Goal: Task Accomplishment & Management: Use online tool/utility

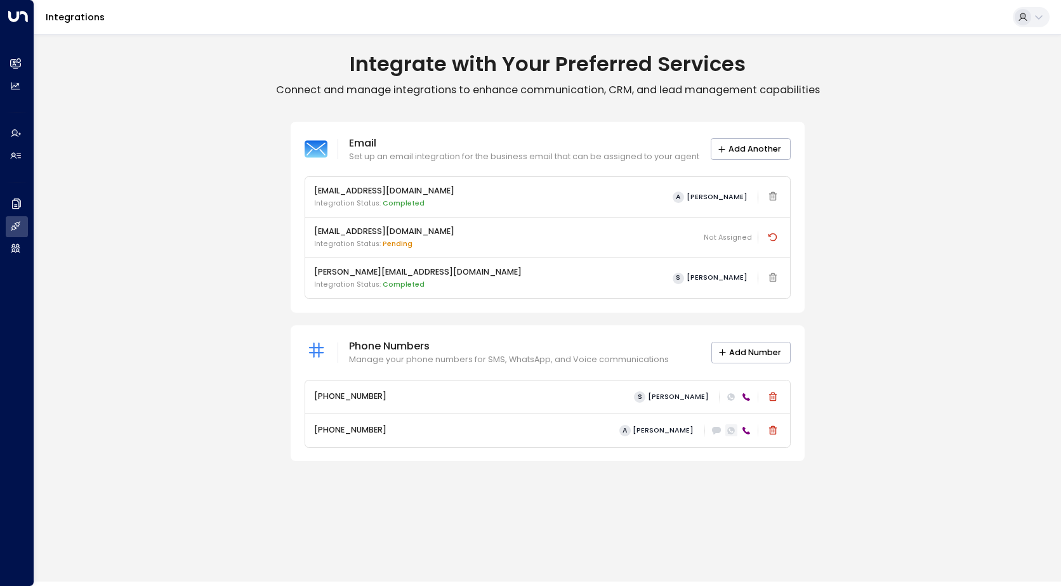
click at [732, 429] on icon at bounding box center [731, 431] width 8 height 8
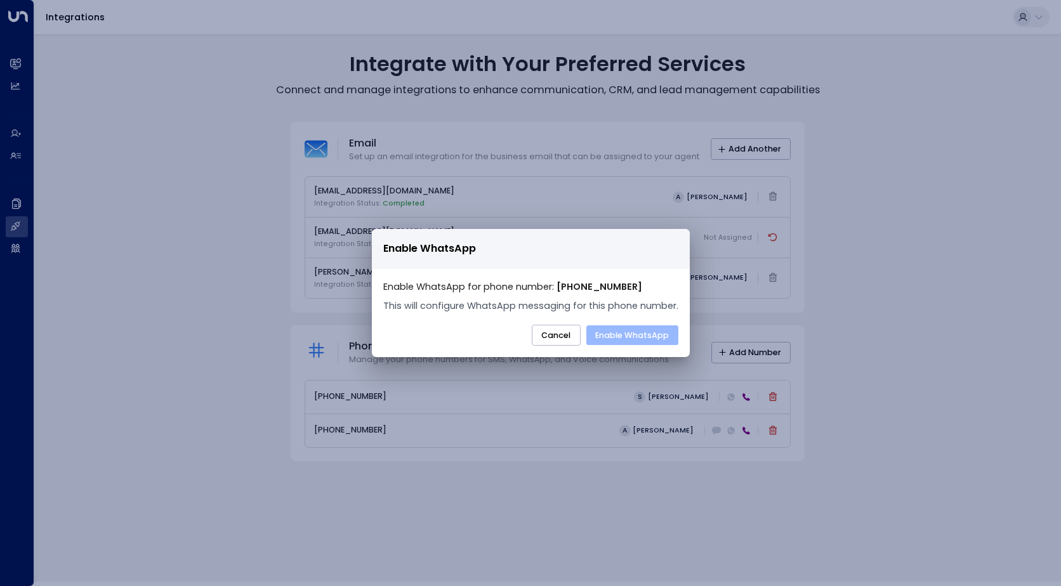
click at [632, 340] on button "Enable WhatsApp" at bounding box center [632, 335] width 92 height 20
click at [558, 334] on button "Cancel" at bounding box center [556, 336] width 49 height 22
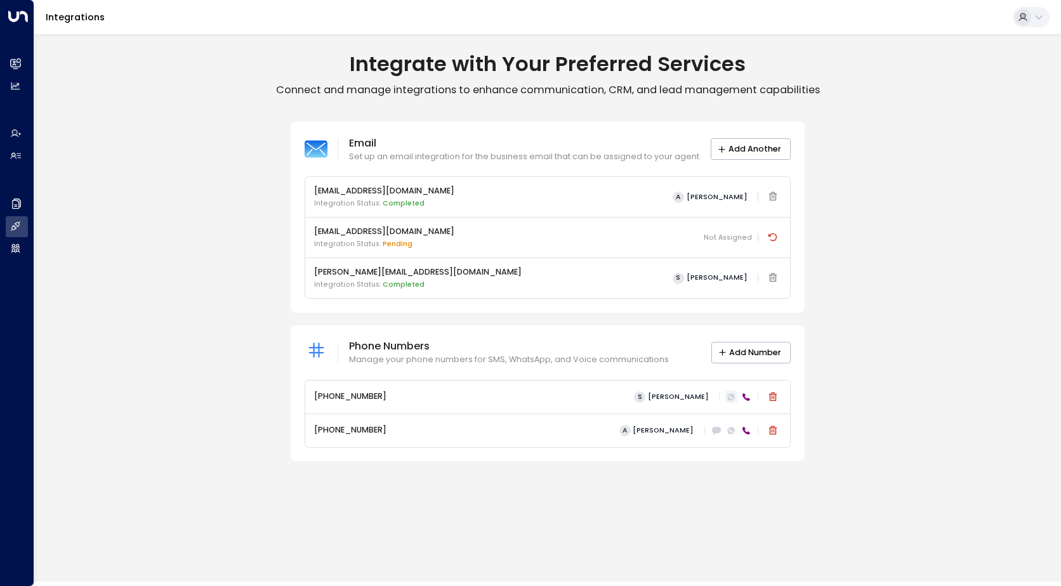
click at [731, 398] on icon at bounding box center [731, 397] width 4 height 4
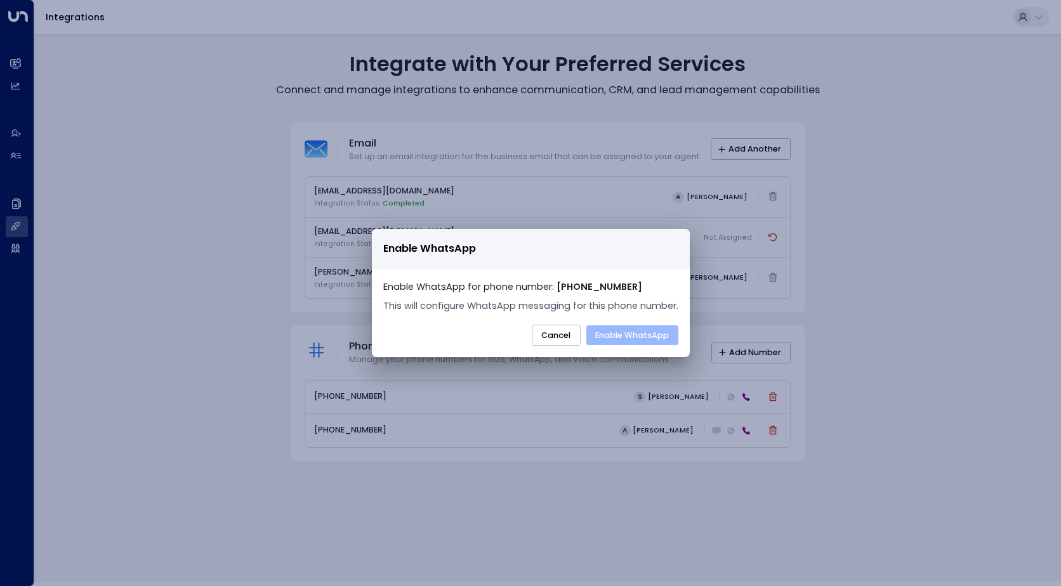
click at [643, 336] on button "Enable WhatsApp" at bounding box center [632, 335] width 92 height 20
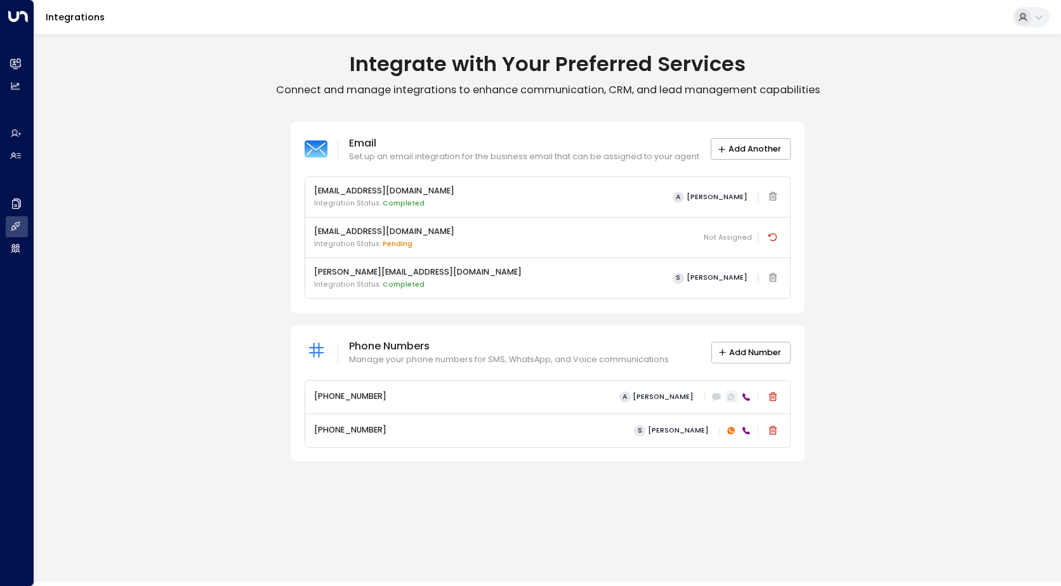
click at [731, 399] on icon at bounding box center [731, 397] width 8 height 8
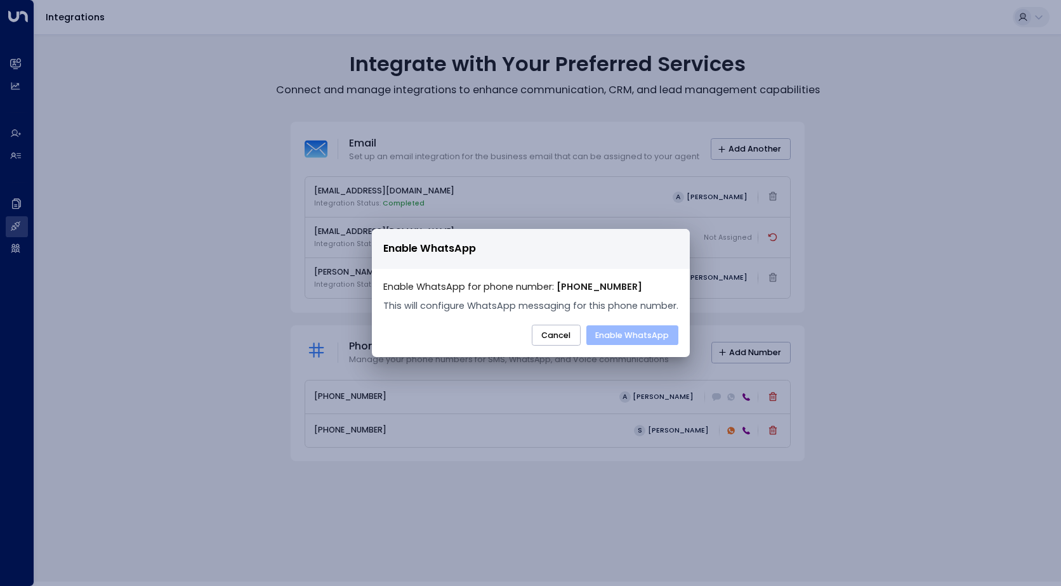
click at [637, 336] on button "Enable WhatsApp" at bounding box center [632, 335] width 92 height 20
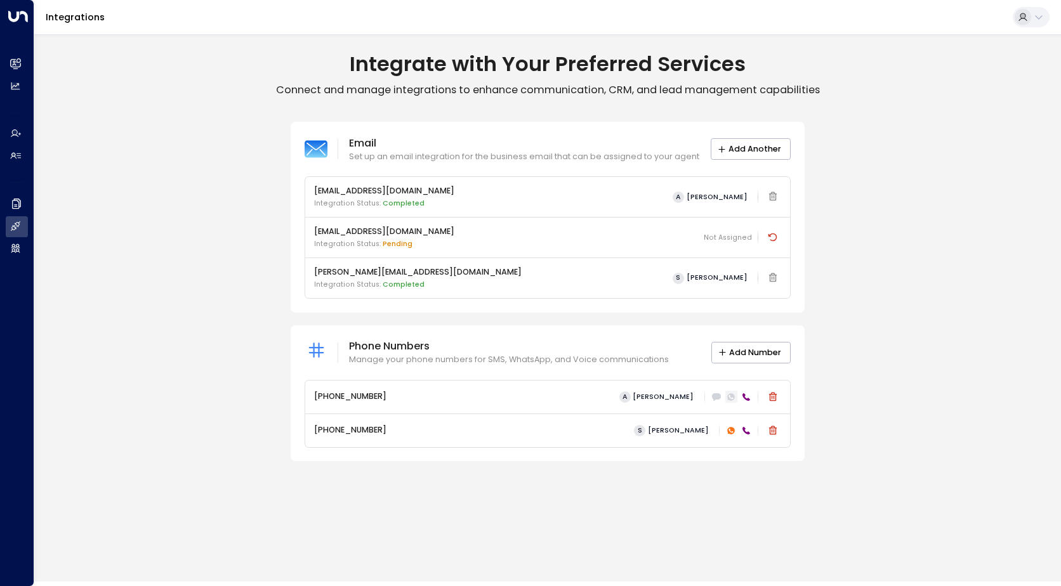
click at [733, 396] on icon at bounding box center [731, 397] width 8 height 8
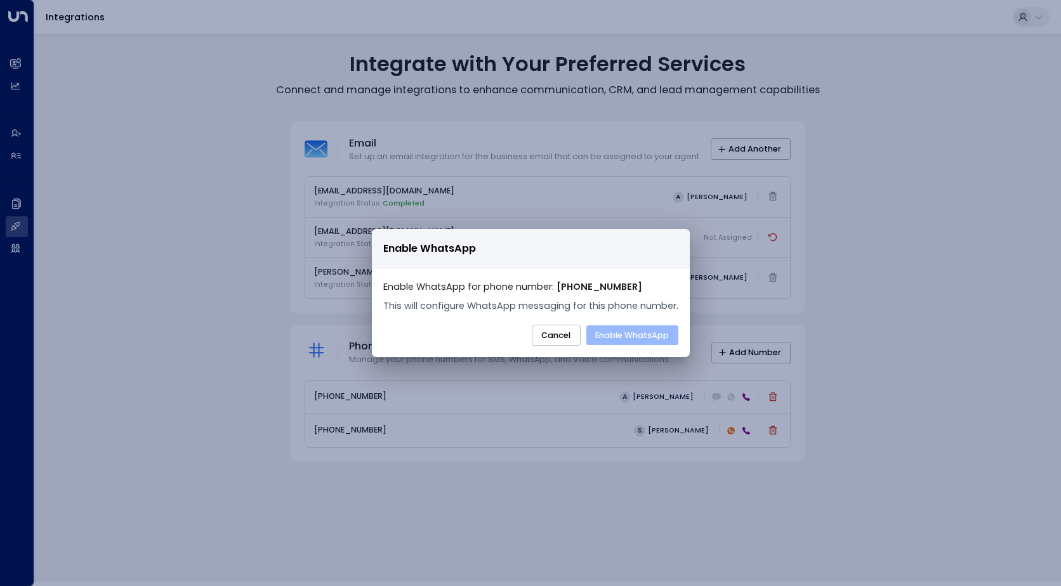
click at [648, 336] on button "Enable WhatsApp" at bounding box center [632, 335] width 92 height 20
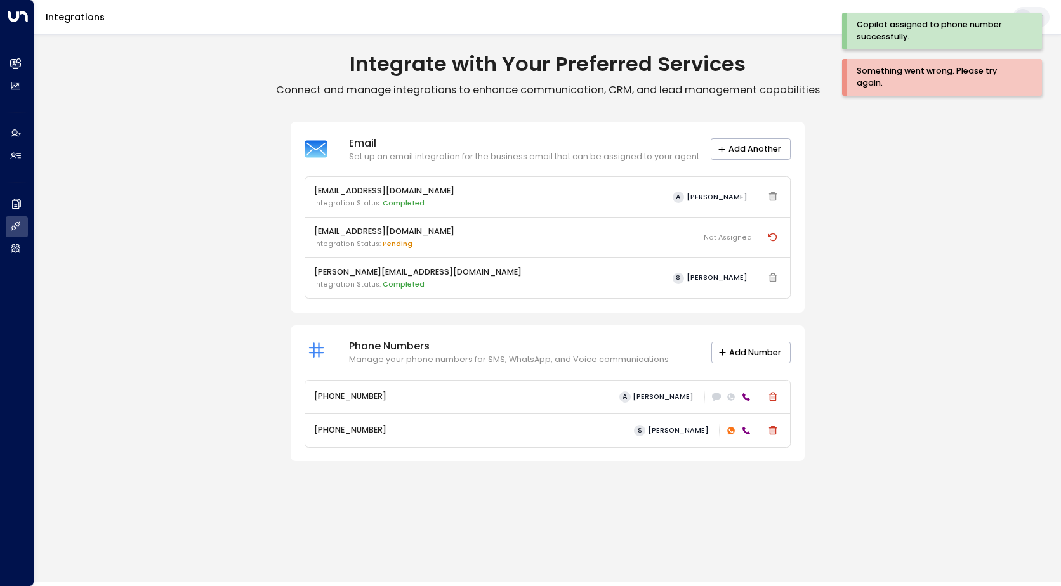
click at [924, 269] on div "Email Set up an email integration for the business email that can be assigned t…" at bounding box center [547, 291] width 1026 height 339
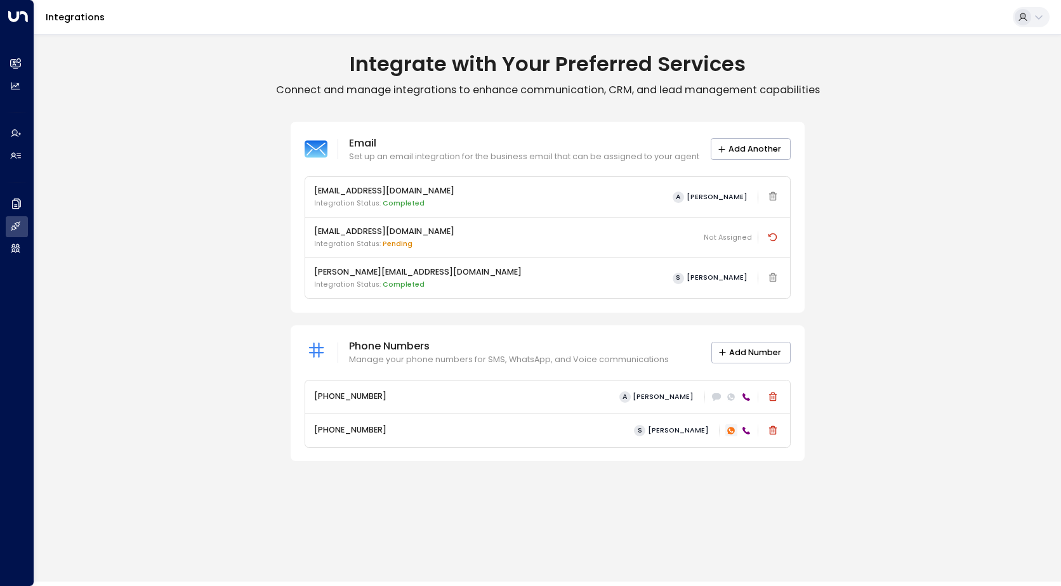
click at [731, 432] on icon at bounding box center [731, 430] width 4 height 4
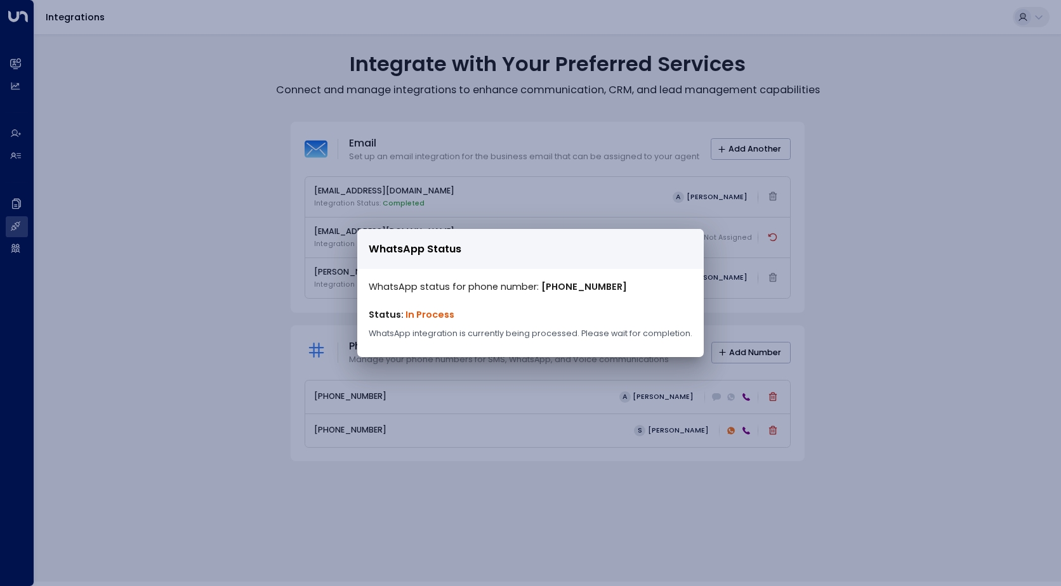
click at [854, 315] on div "WhatsApp Status WhatsApp status for phone number: [PHONE_NUMBER] Status: In Pro…" at bounding box center [530, 293] width 1061 height 586
